Goal: Task Accomplishment & Management: Manage account settings

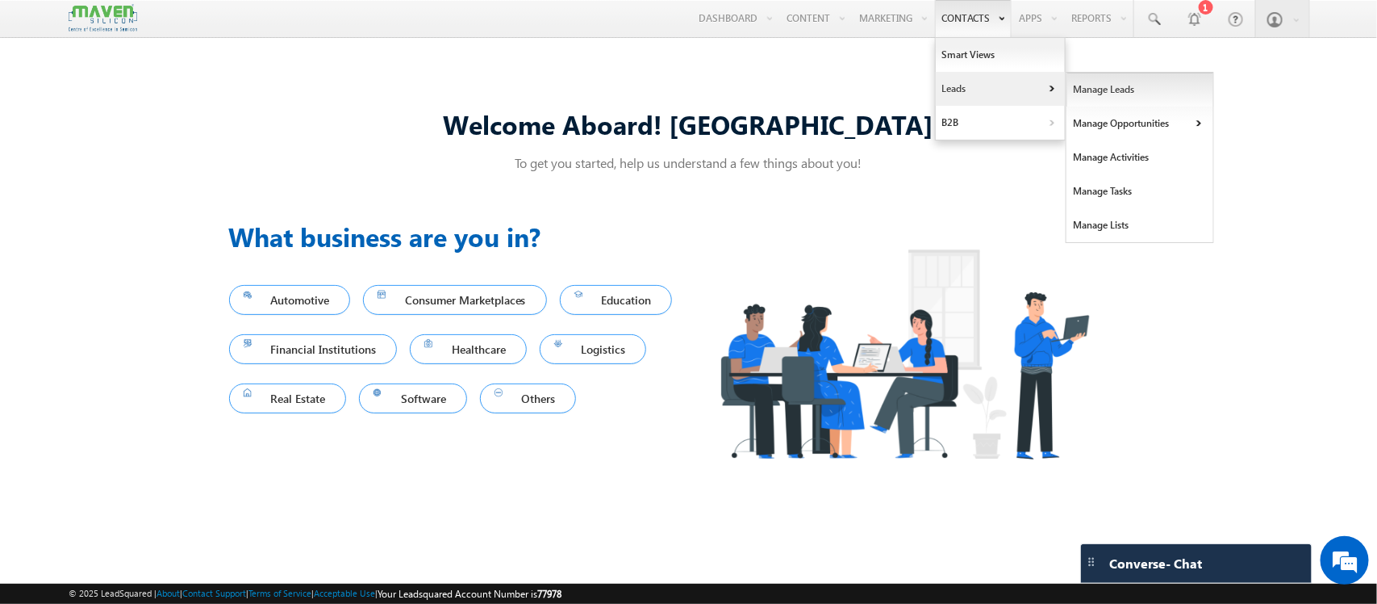
click at [1079, 94] on link "Manage Leads" at bounding box center [1141, 90] width 148 height 34
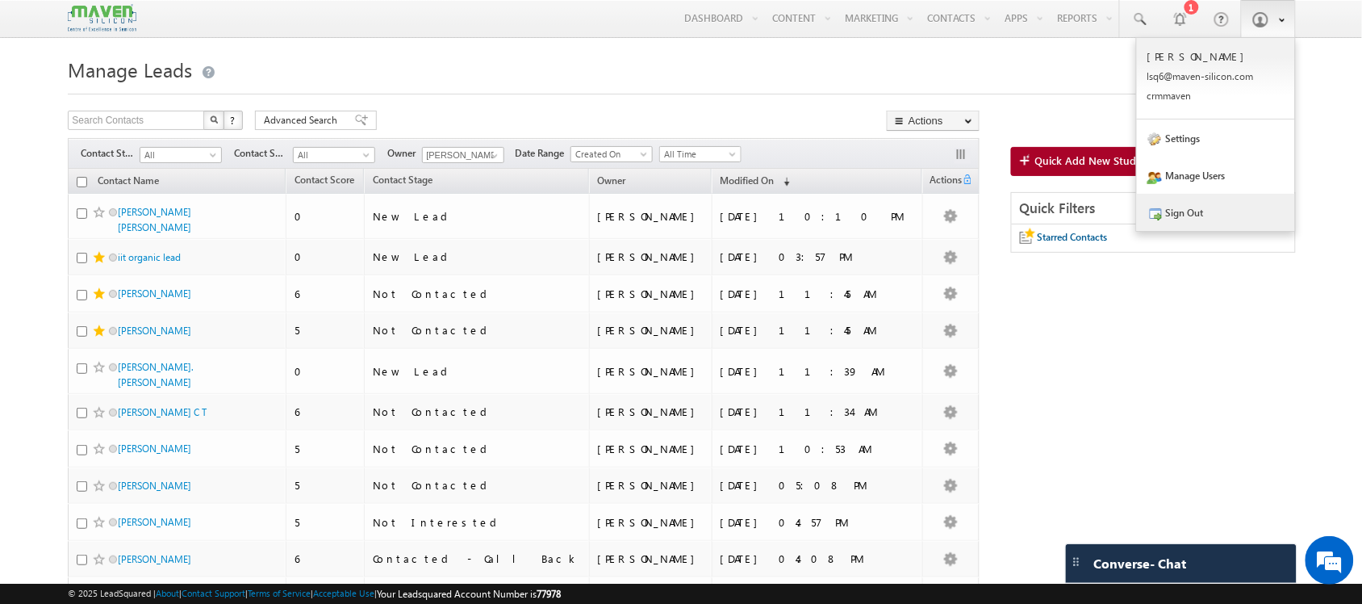
click at [1247, 222] on link "Sign Out" at bounding box center [1216, 212] width 158 height 37
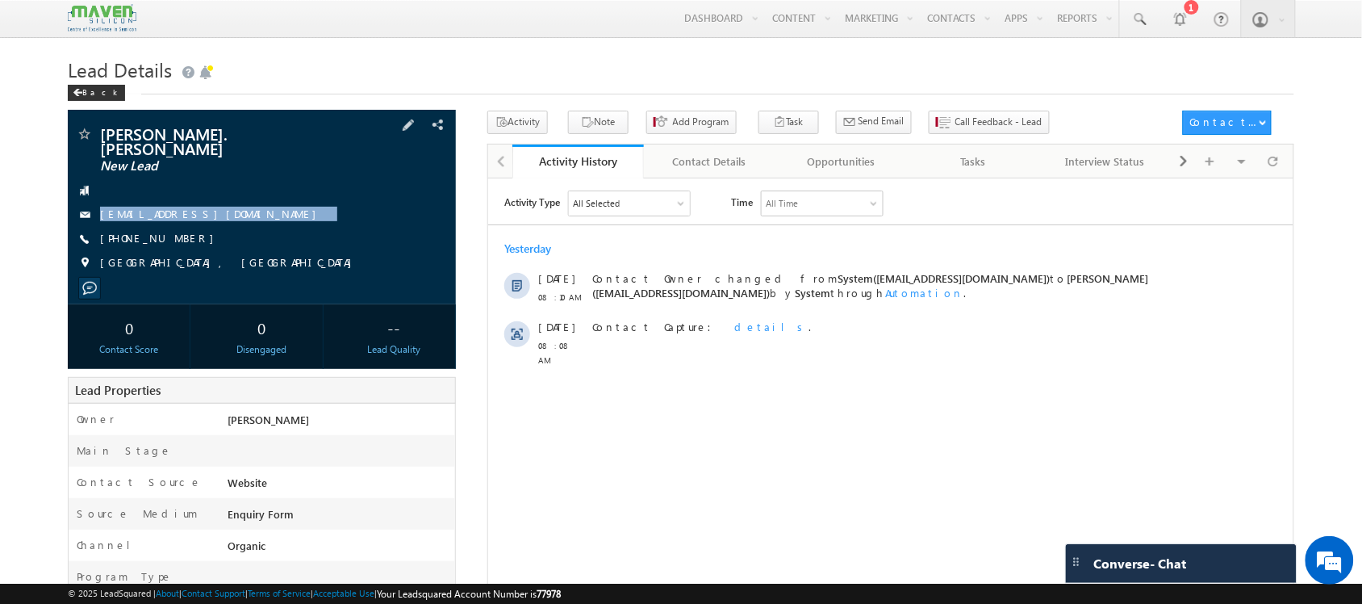
drag, startPoint x: 262, startPoint y: 211, endPoint x: 257, endPoint y: 203, distance: 10.5
click at [257, 203] on div "Harsha. H B New Lead harshahb23eedip@rnsit.ac.in +91-8296282419" at bounding box center [261, 202] width 371 height 153
copy div "harshahb23eedip@rnsit.ac.in"
click at [719, 394] on div "Activity Type All Selected Select All Sales Activities 1 Sales Activity Opportu…" at bounding box center [889, 391] width 805 height 403
click at [150, 231] on span "+91-8296282419" at bounding box center [161, 239] width 122 height 16
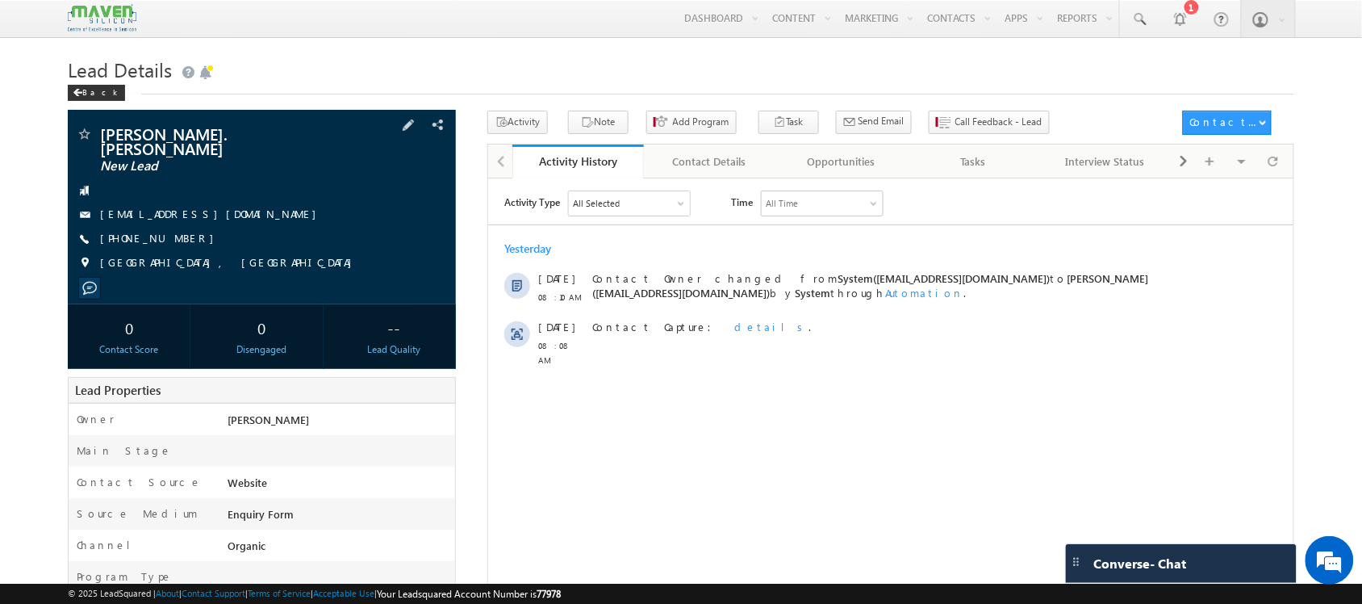
click at [144, 231] on span "+91-8296282419" at bounding box center [161, 239] width 122 height 16
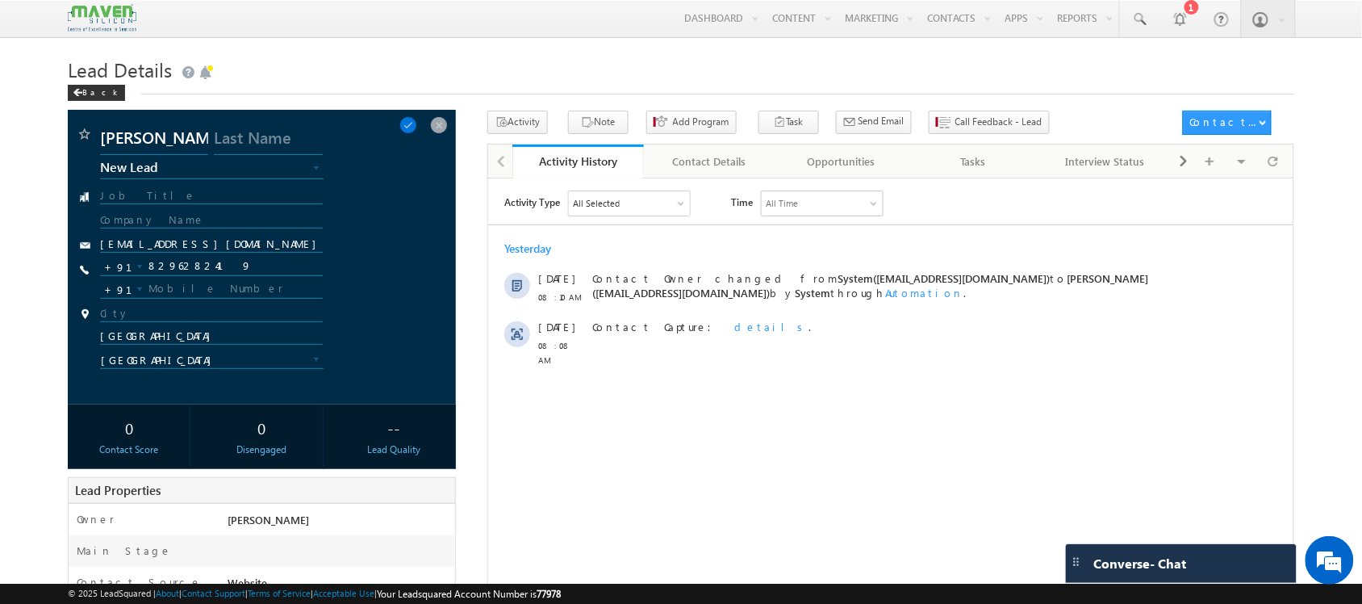
copy span "8296282419"
drag, startPoint x: 792, startPoint y: 397, endPoint x: 751, endPoint y: 261, distance: 142.2
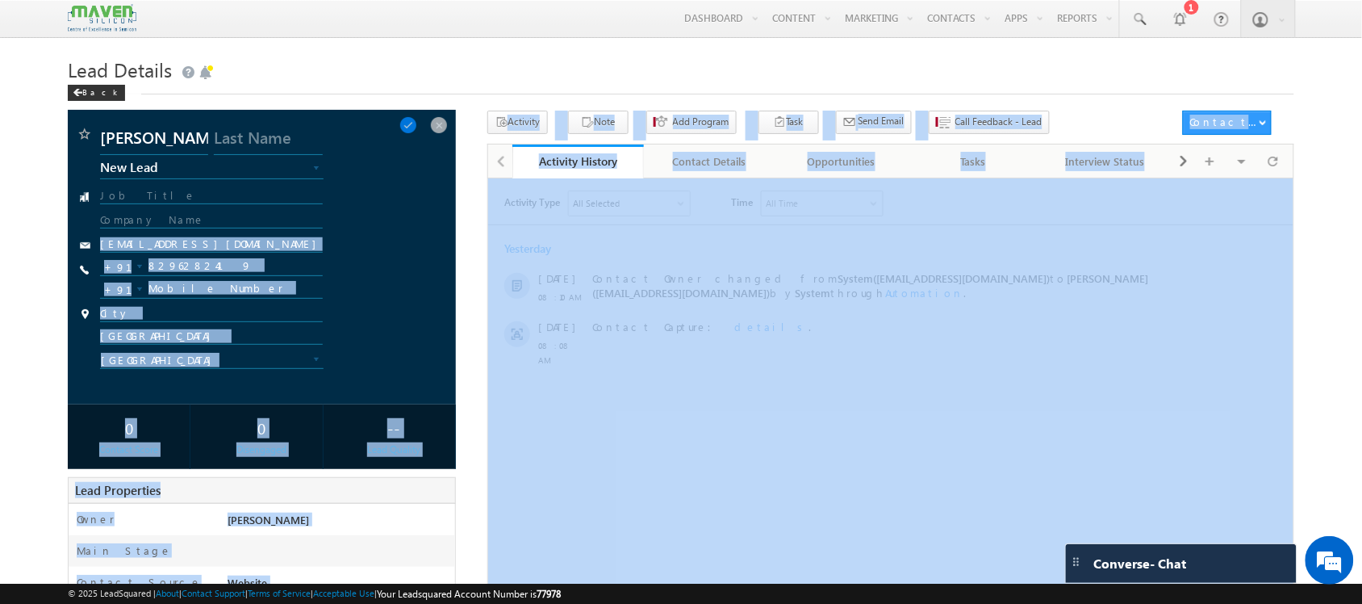
click at [382, 265] on div "+91-8296282419 8296282419 +91" at bounding box center [258, 270] width 316 height 27
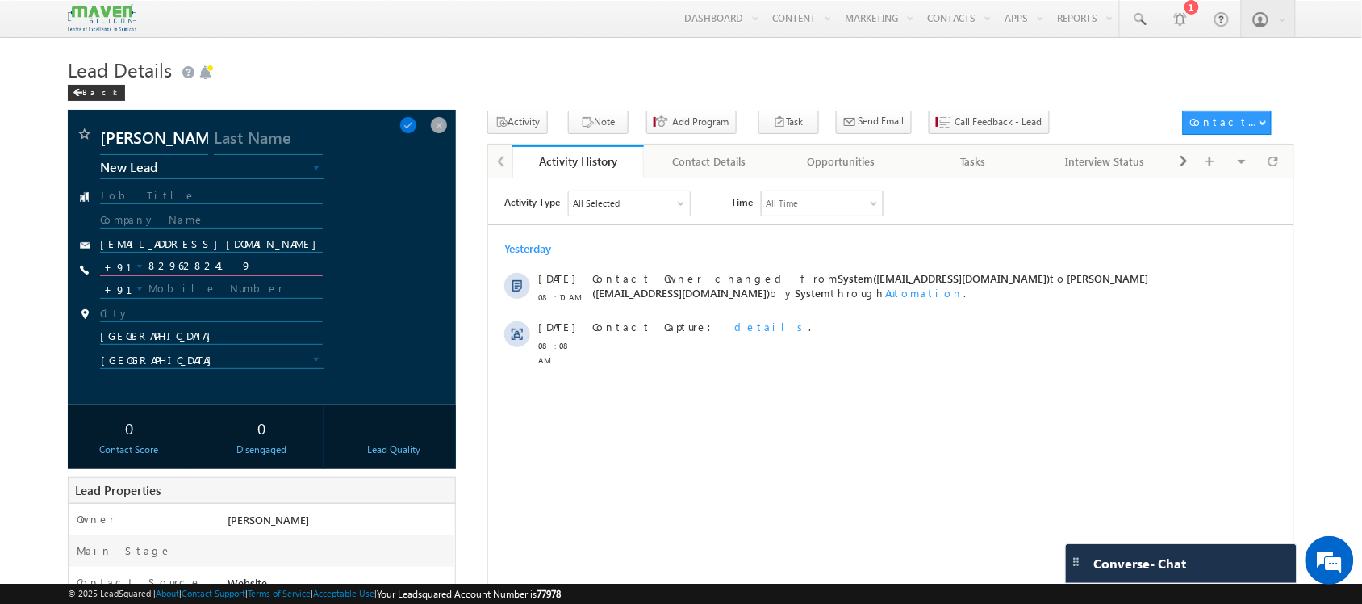
click at [186, 266] on input "8296282419" at bounding box center [211, 266] width 222 height 19
click at [1276, 156] on span at bounding box center [1274, 161] width 10 height 28
click at [955, 119] on span "Call Feedback - Lead" at bounding box center [998, 122] width 87 height 15
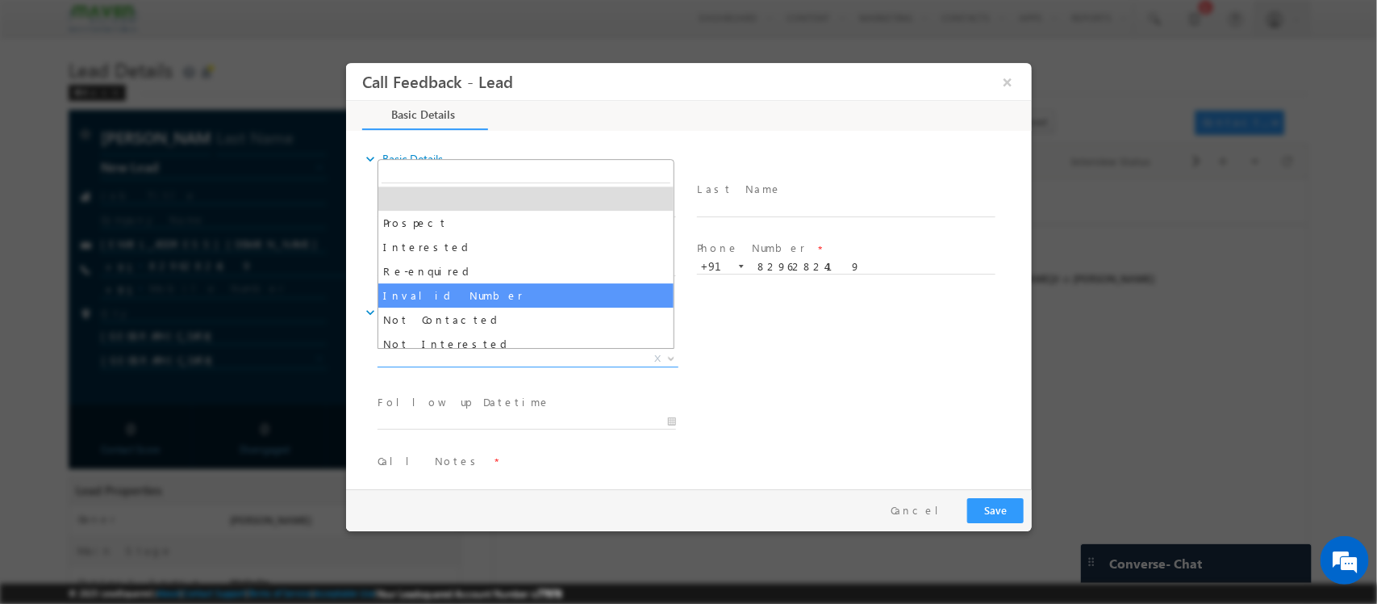
drag, startPoint x: 472, startPoint y: 362, endPoint x: 500, endPoint y: 326, distance: 45.4
select select "Not Contacted"
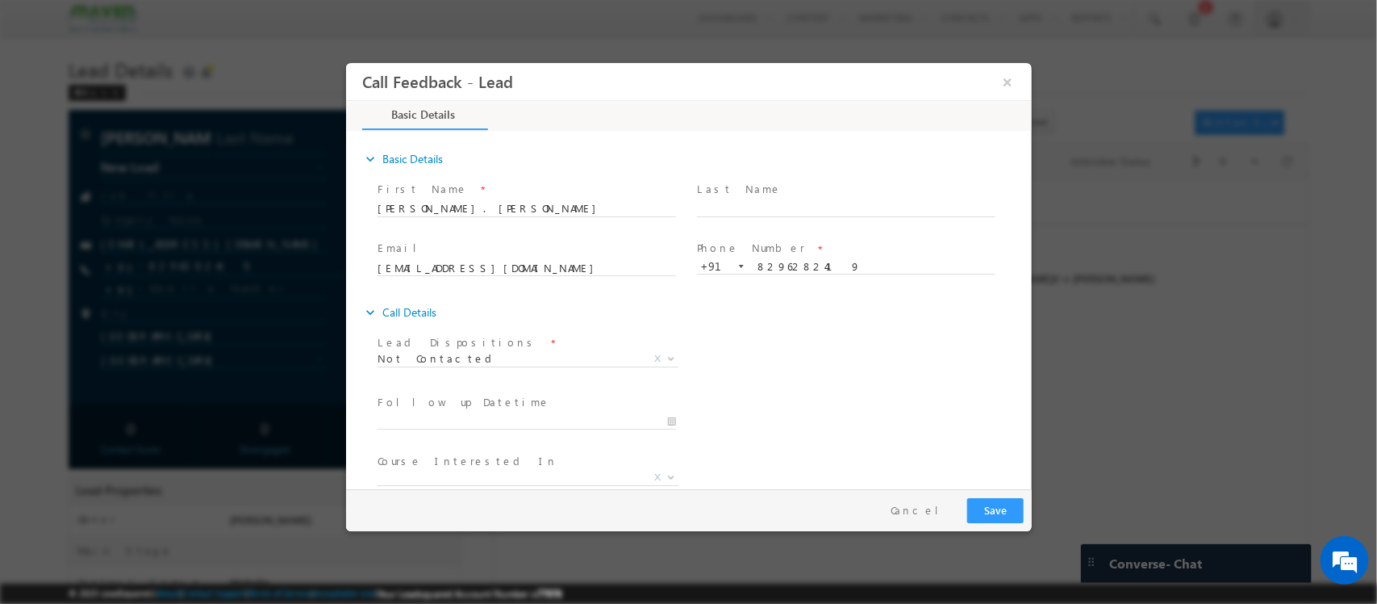
click at [500, 326] on div "expand_more Call Details" at bounding box center [697, 312] width 670 height 29
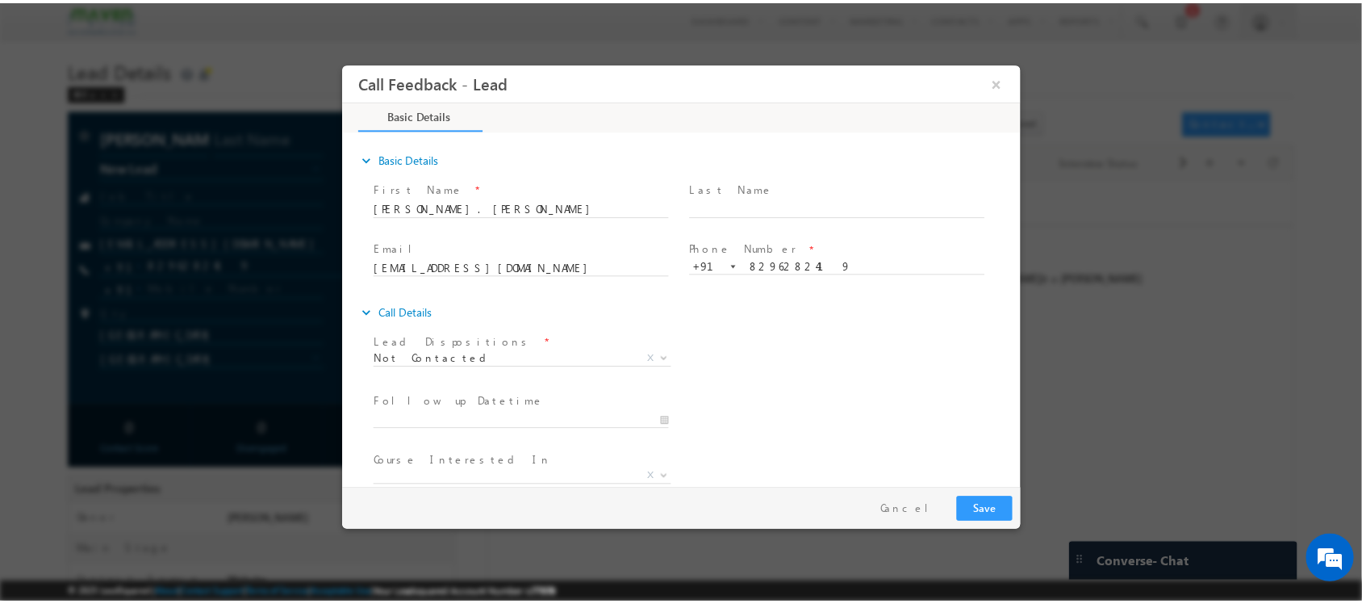
scroll to position [86, 0]
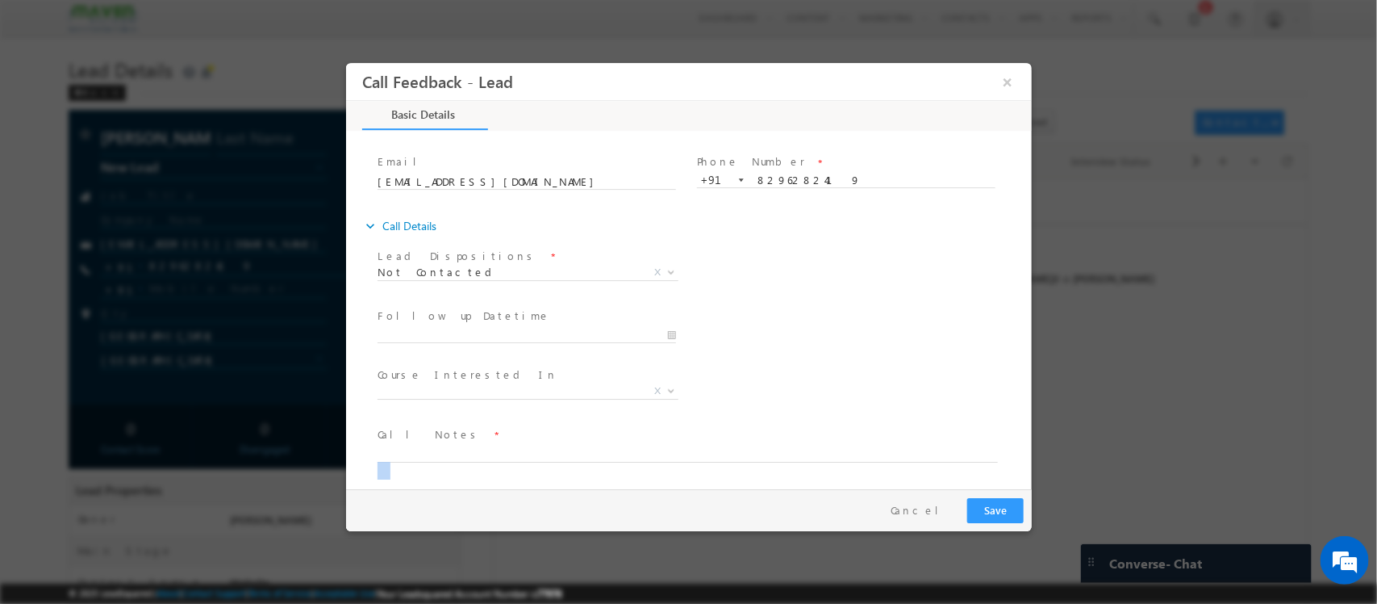
drag, startPoint x: 424, startPoint y: 470, endPoint x: 483, endPoint y: 446, distance: 62.6
click at [483, 446] on span at bounding box center [694, 453] width 635 height 19
click at [483, 446] on textarea at bounding box center [687, 453] width 621 height 19
type textarea "DNP X2"
click at [997, 511] on button "Save" at bounding box center [995, 510] width 56 height 25
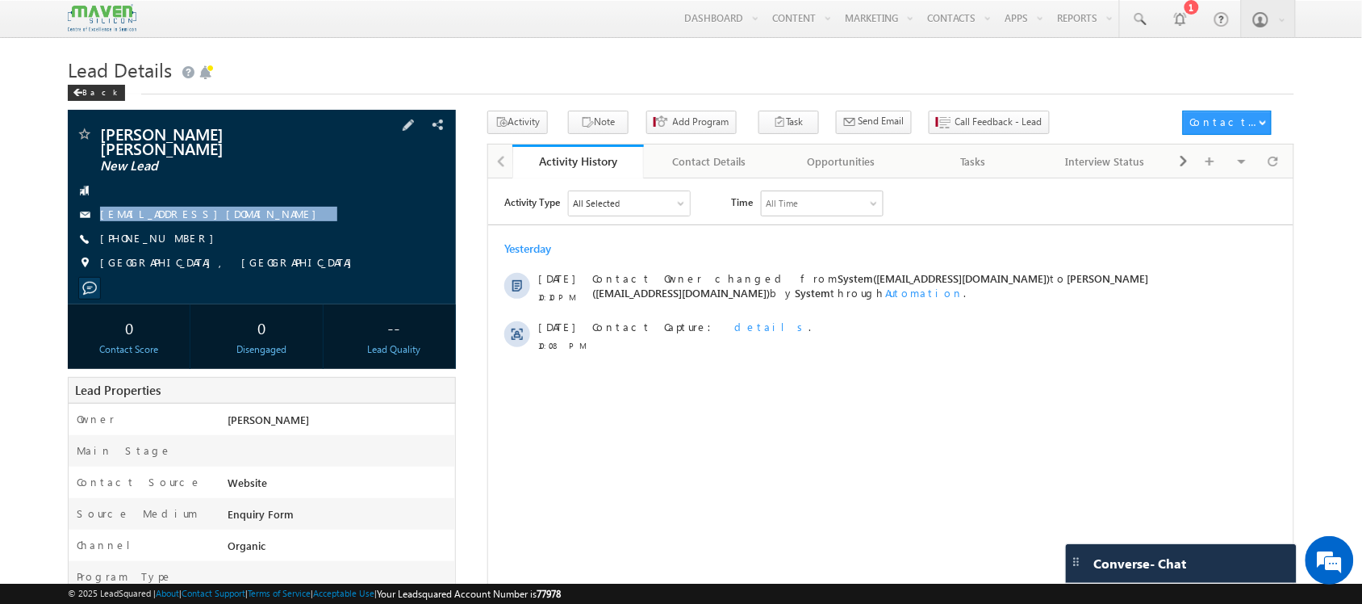
drag, startPoint x: 270, startPoint y: 204, endPoint x: 266, endPoint y: 219, distance: 15.9
click at [266, 219] on div "Sharad Tatyaso Patil New Lead sharadtpatil11@gmail.com +91-9566754611 Karnataka…" at bounding box center [261, 202] width 371 height 153
copy div "[EMAIL_ADDRESS][DOMAIN_NAME]"
click at [405, 255] on div "[GEOGRAPHIC_DATA], [GEOGRAPHIC_DATA]" at bounding box center [261, 263] width 371 height 16
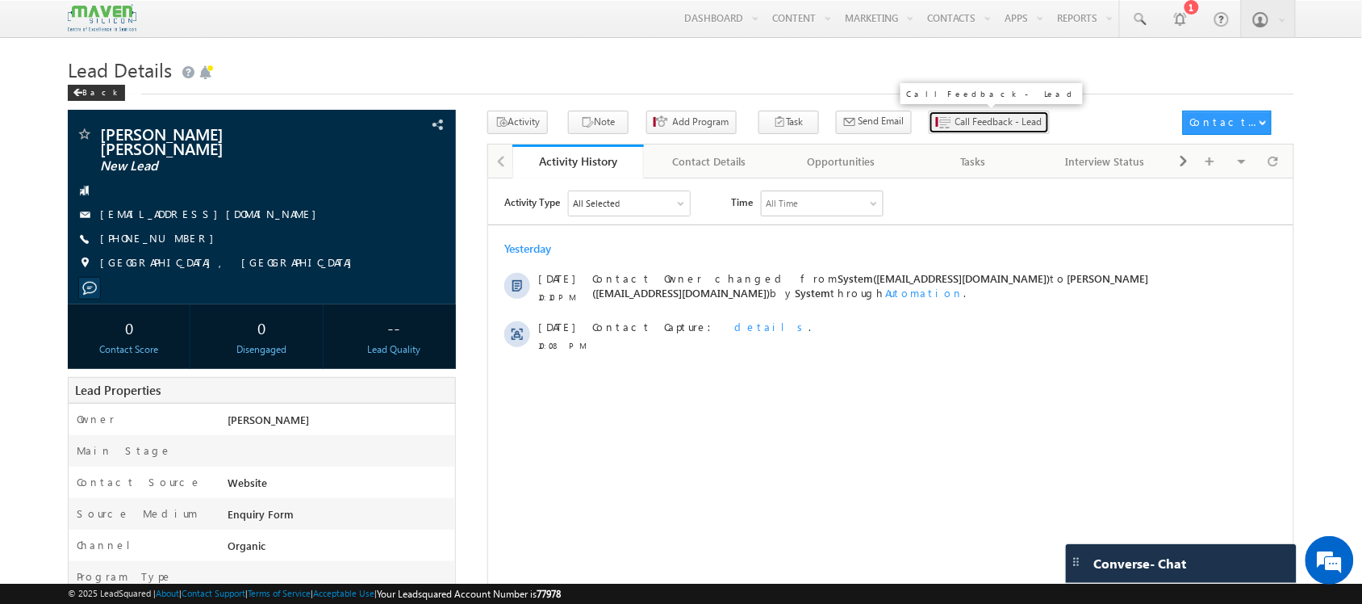
click at [929, 115] on button "Call Feedback - Lead" at bounding box center [989, 122] width 121 height 23
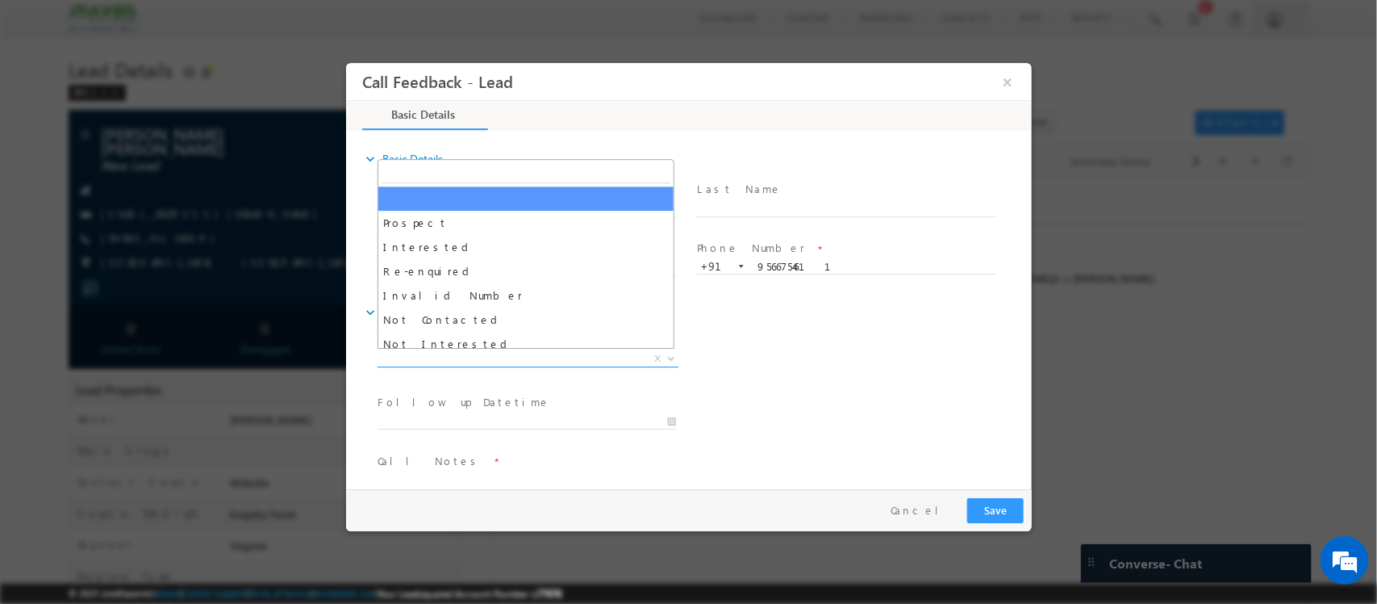
click at [541, 353] on span "X" at bounding box center [527, 359] width 301 height 16
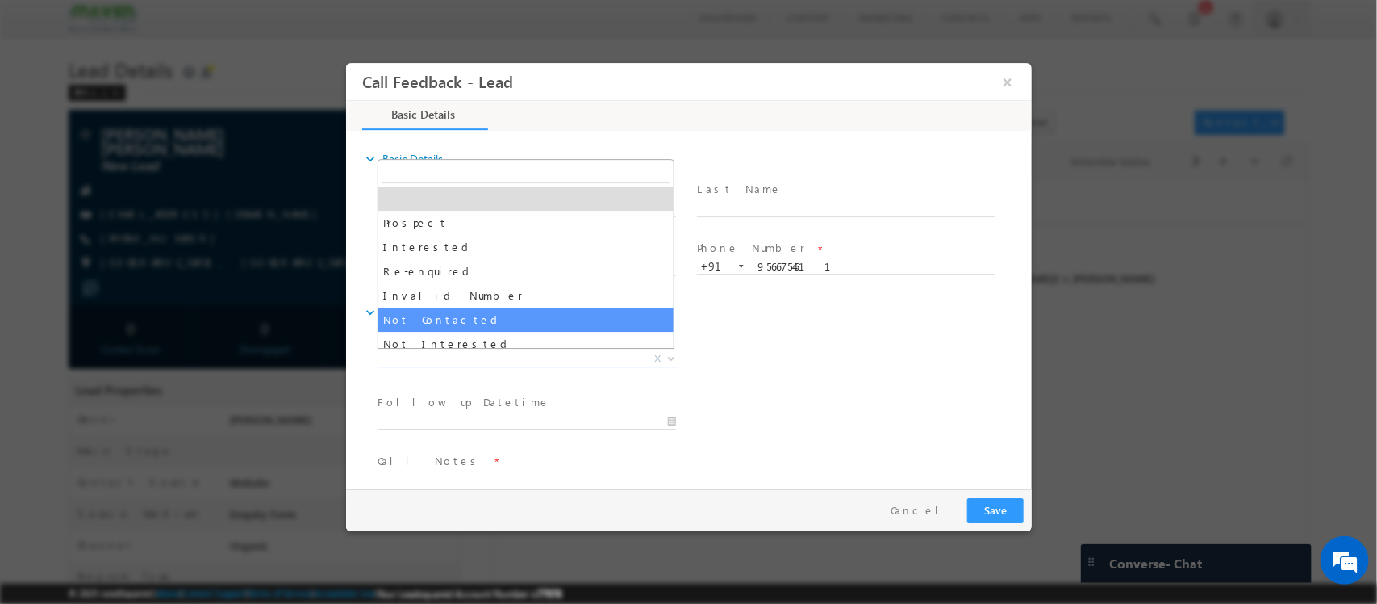
select select "Not Contacted"
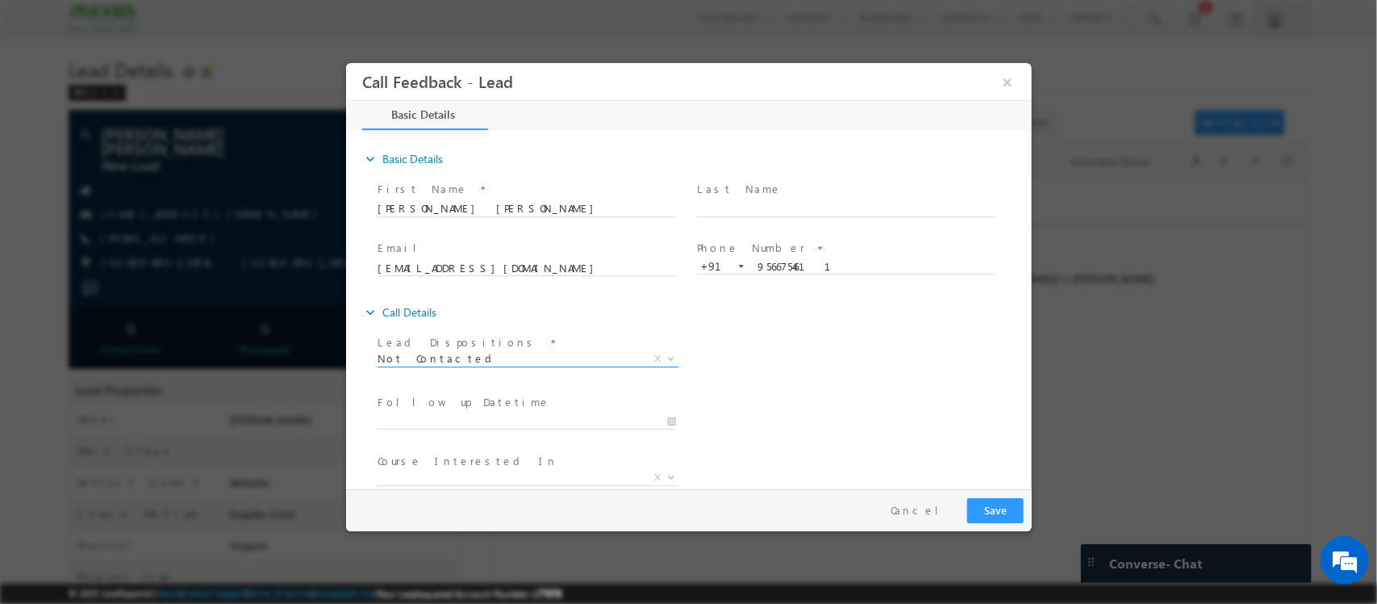
scroll to position [86, 0]
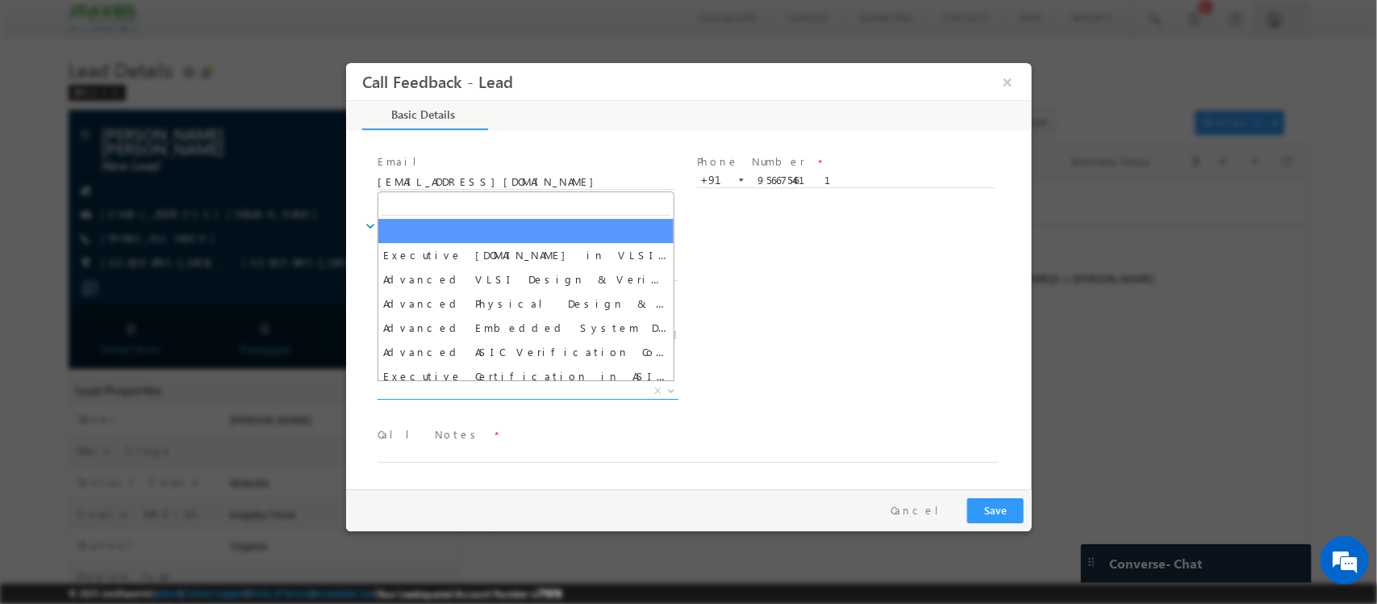
click at [536, 393] on span "X" at bounding box center [527, 391] width 301 height 16
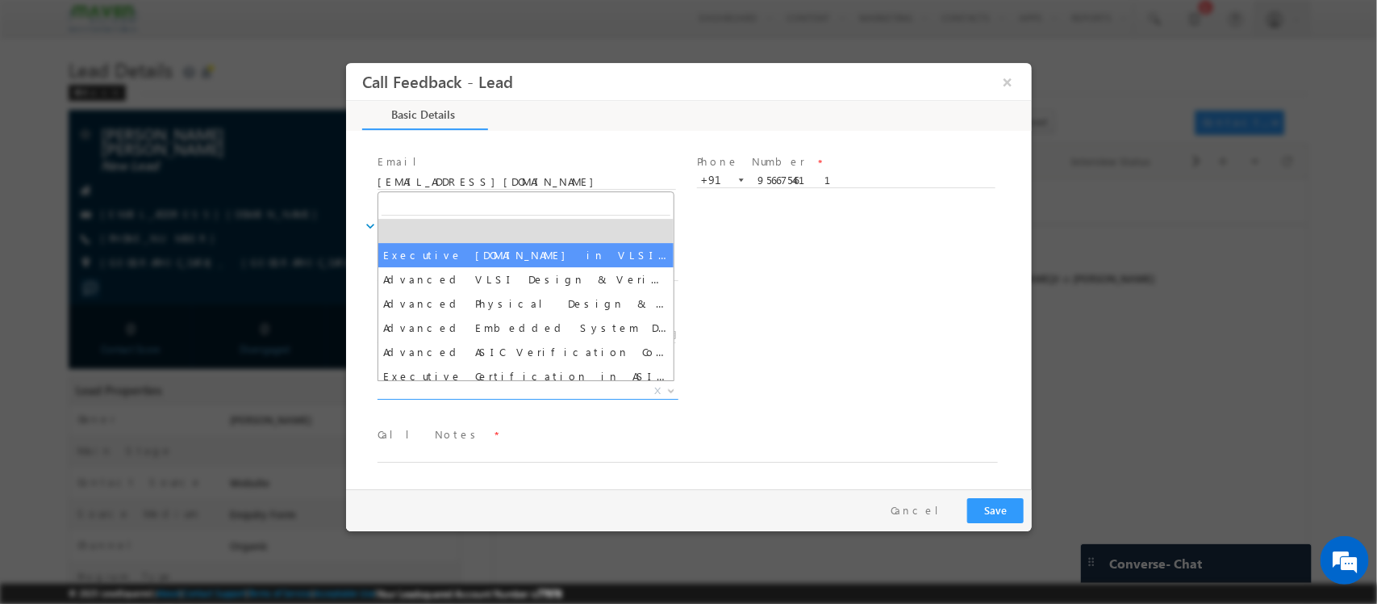
select select "Executive [DOMAIN_NAME] in VLSI Design"
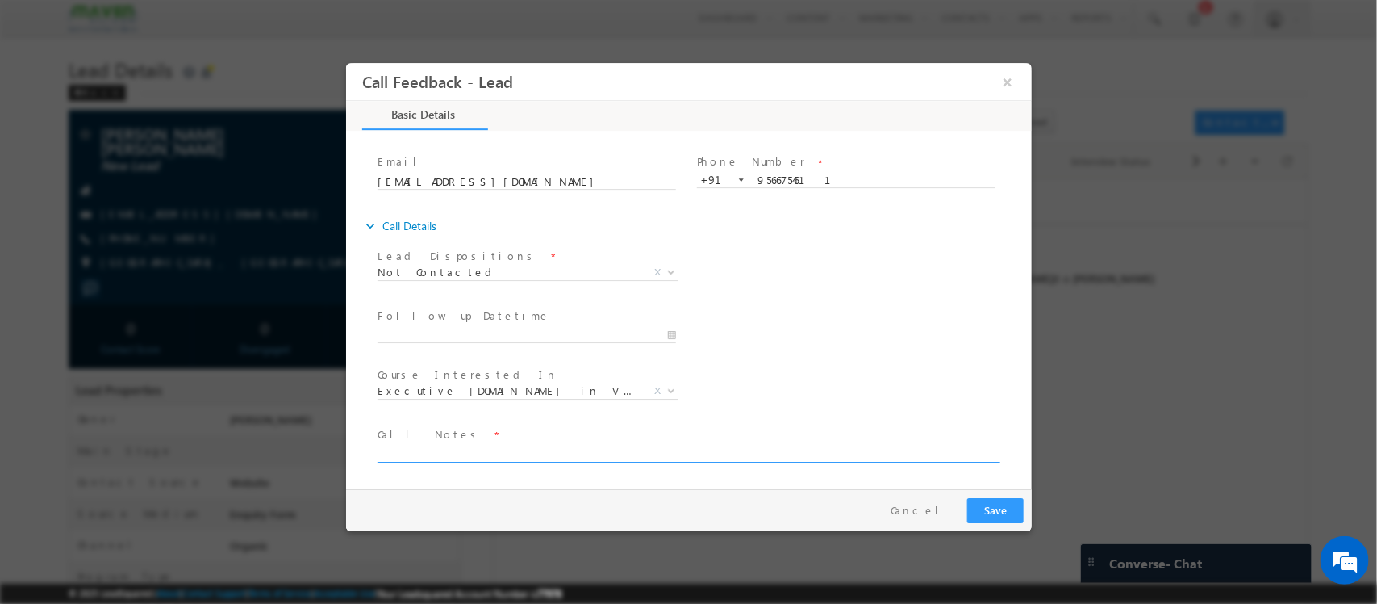
click at [476, 454] on textarea at bounding box center [687, 453] width 621 height 19
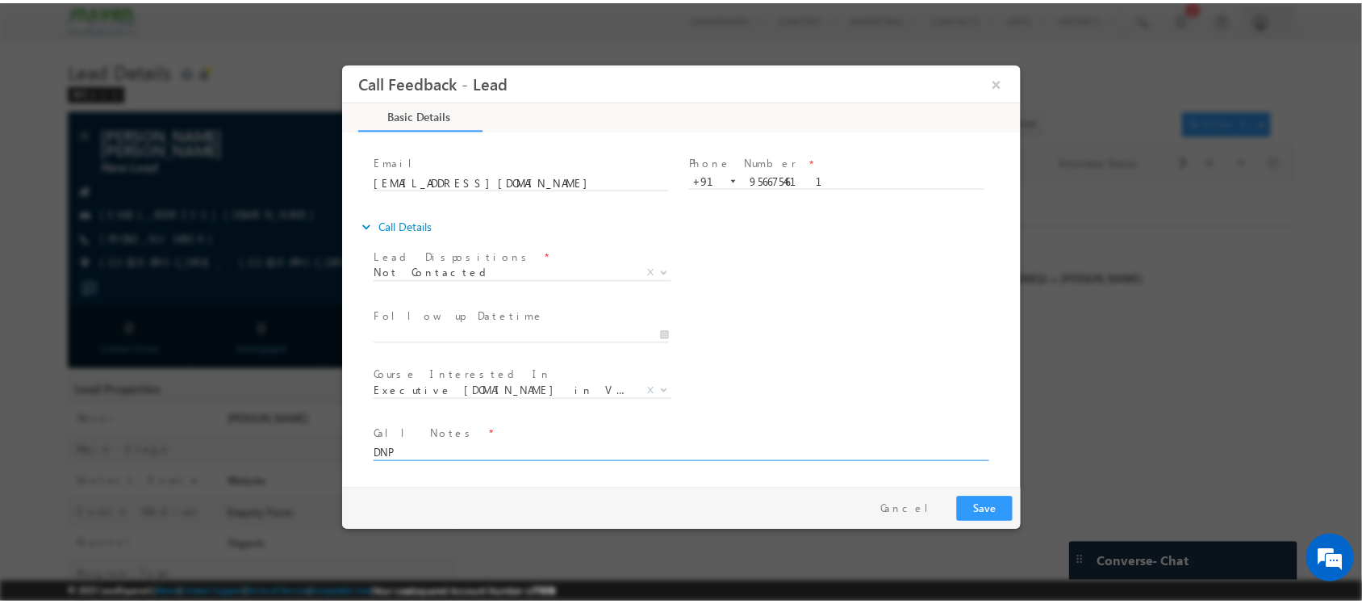
scroll to position [0, 0]
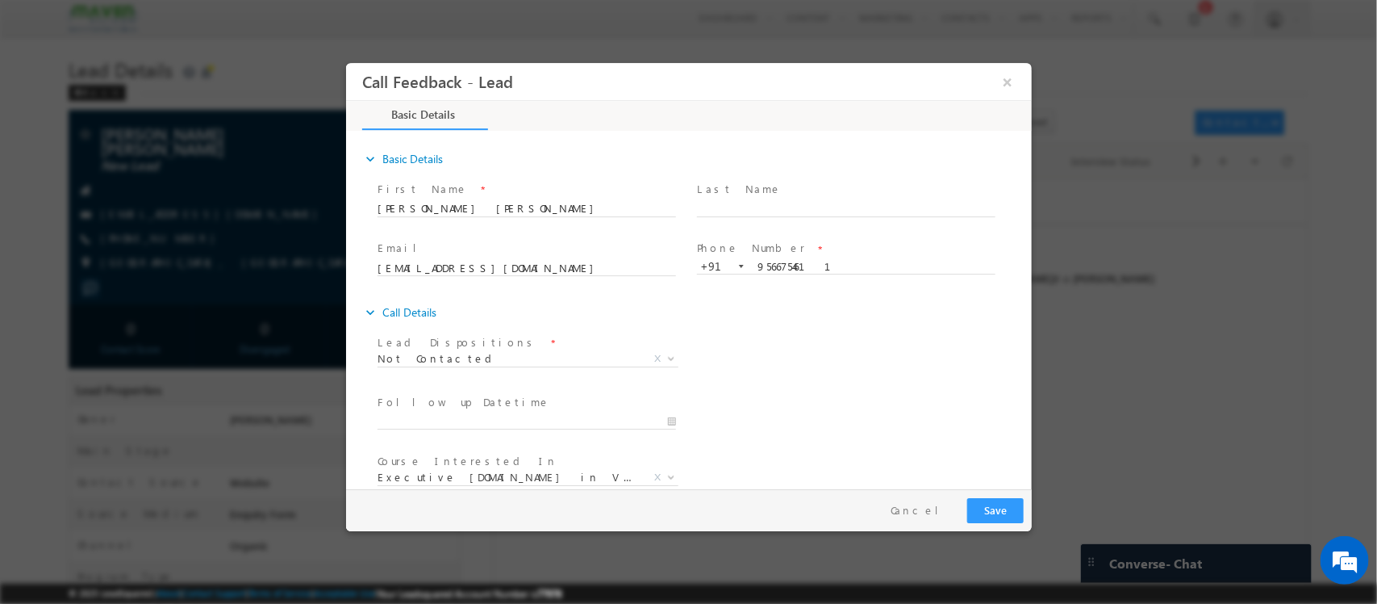
type textarea "DNP"
click at [984, 495] on div "Pay & Save Save Cancel" at bounding box center [692, 510] width 694 height 42
click at [976, 503] on button "Save" at bounding box center [995, 510] width 56 height 25
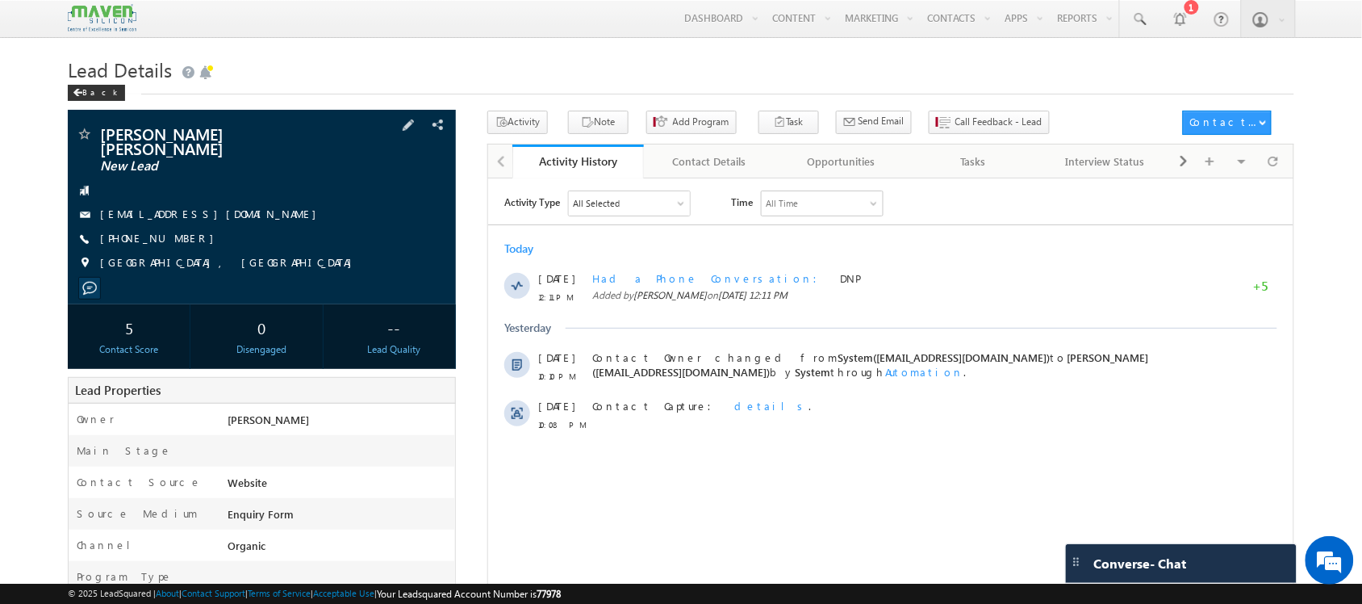
click at [159, 231] on span "[PHONE_NUMBER]" at bounding box center [161, 239] width 122 height 16
click at [151, 231] on span "[PHONE_NUMBER]" at bounding box center [161, 239] width 122 height 16
copy span "9566754611"
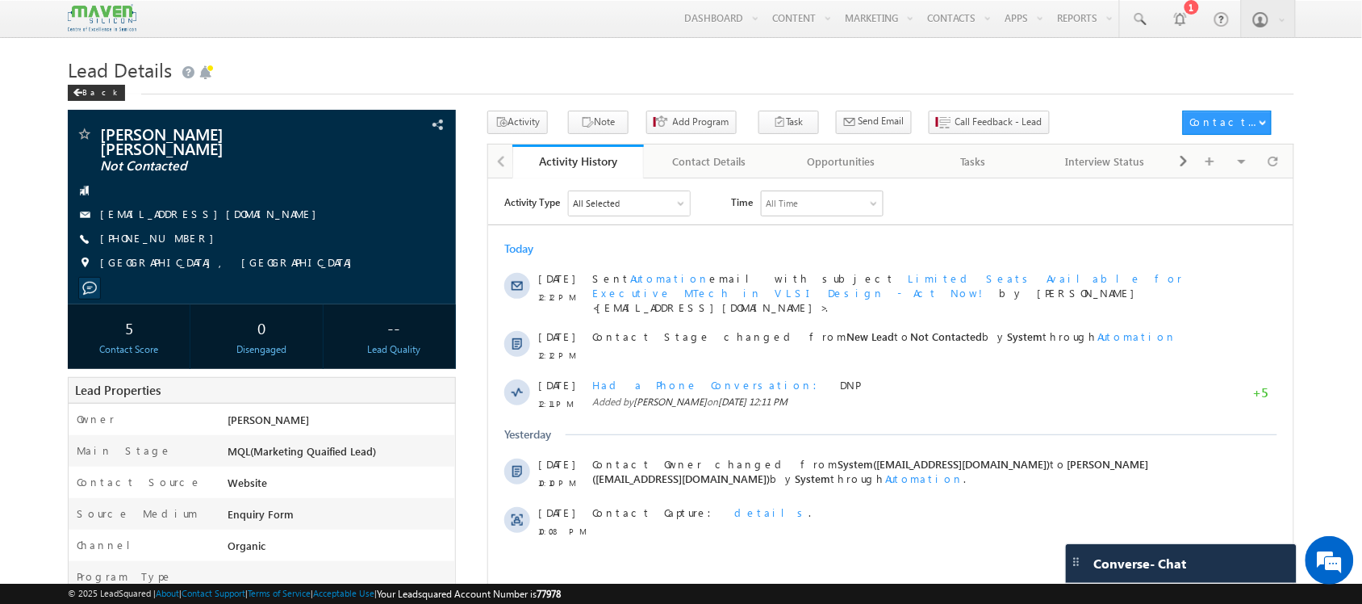
drag, startPoint x: 1781, startPoint y: 363, endPoint x: 1273, endPoint y: 161, distance: 546.5
click at [1273, 178] on html "Activity Type All Selected Select All Sales Activities 1 Sales Activity Opportu…" at bounding box center [889, 392] width 805 height 428
click at [1275, 164] on span at bounding box center [1274, 161] width 10 height 28
